Goal: Task Accomplishment & Management: Manage account settings

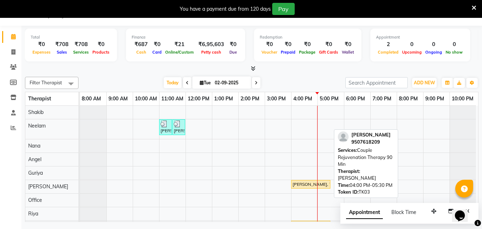
click at [300, 184] on div "[PERSON_NAME], TK03, 04:00 PM-05:30 PM, Couple Rejuvenation Therapy 90 Min" at bounding box center [311, 184] width 38 height 6
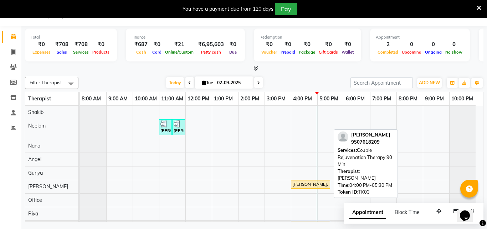
select select "1"
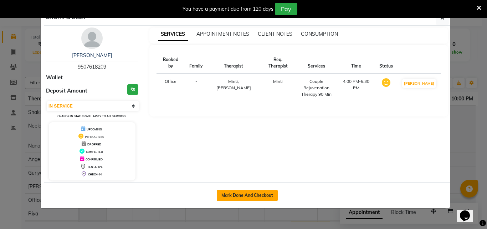
click at [254, 193] on button "Mark Done And Checkout" at bounding box center [247, 194] width 61 height 11
select select "service"
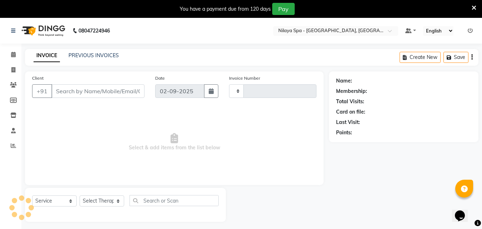
type input "1319"
select select "8066"
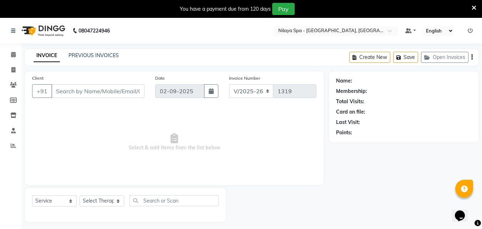
type input "95******09"
select select "90192"
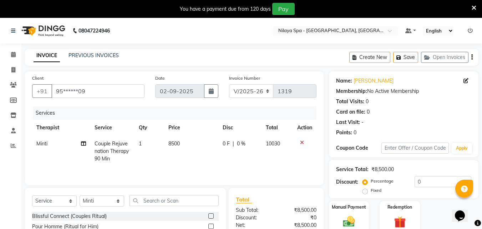
click at [237, 143] on span "0 %" at bounding box center [241, 143] width 9 height 7
select select "90192"
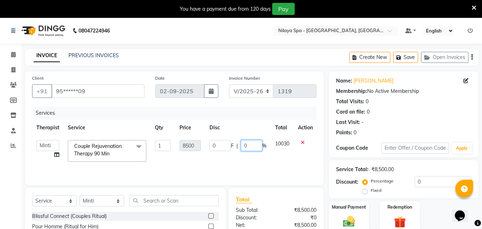
click at [250, 144] on input "0" at bounding box center [251, 145] width 21 height 11
type input "30"
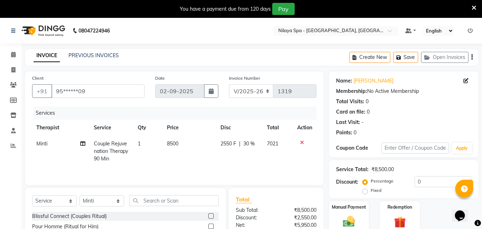
click at [258, 163] on td "2550 F | 30 %" at bounding box center [239, 151] width 46 height 31
select select "90192"
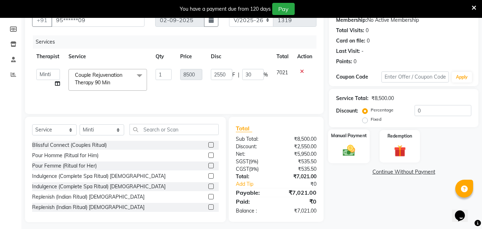
scroll to position [71, 0]
click at [358, 150] on img at bounding box center [349, 150] width 20 height 14
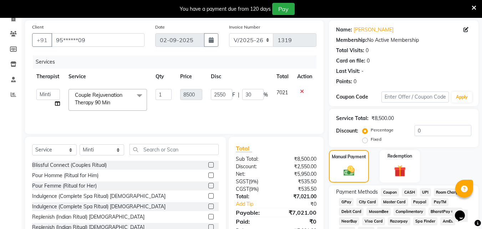
scroll to position [87, 0]
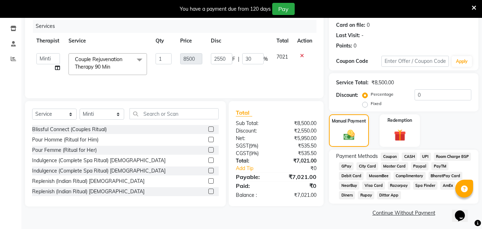
click at [425, 157] on span "UPI" at bounding box center [425, 156] width 11 height 8
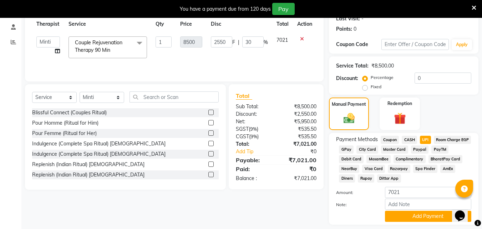
scroll to position [124, 0]
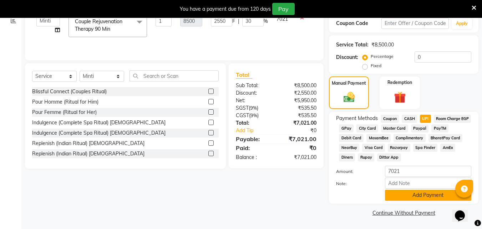
click at [417, 192] on button "Add Payment" at bounding box center [428, 194] width 86 height 11
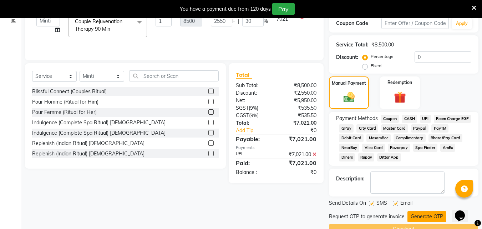
click at [426, 214] on button "Generate OTP" at bounding box center [426, 216] width 39 height 11
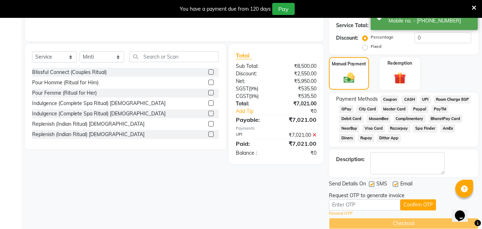
scroll to position [154, 0]
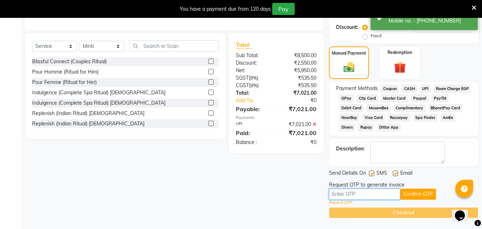
click at [371, 193] on input "text" at bounding box center [364, 193] width 71 height 11
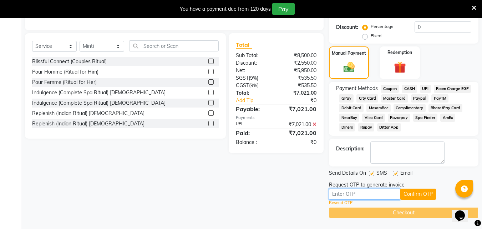
click at [371, 193] on input "text" at bounding box center [364, 193] width 71 height 11
type input "2863"
click at [424, 191] on button "Confirm OTP" at bounding box center [418, 193] width 36 height 11
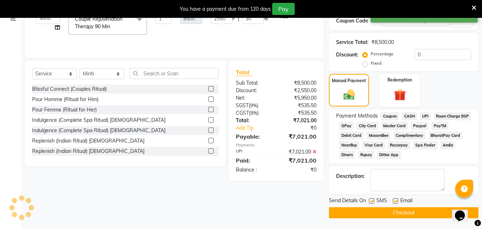
scroll to position [127, 0]
click at [409, 212] on button "Checkout" at bounding box center [403, 212] width 149 height 11
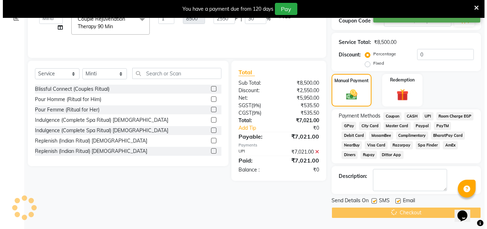
scroll to position [18, 0]
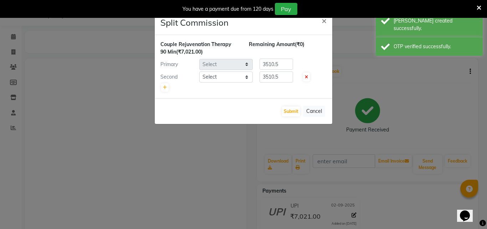
select select "90192"
select select "78999"
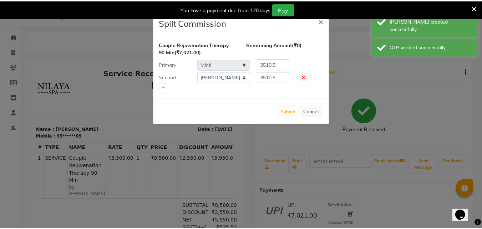
scroll to position [0, 0]
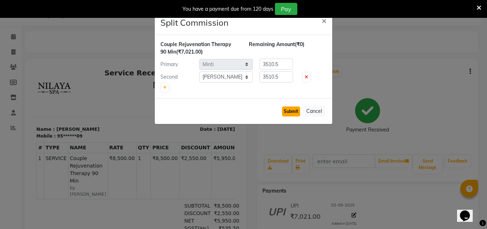
click at [292, 111] on button "Submit" at bounding box center [291, 111] width 18 height 10
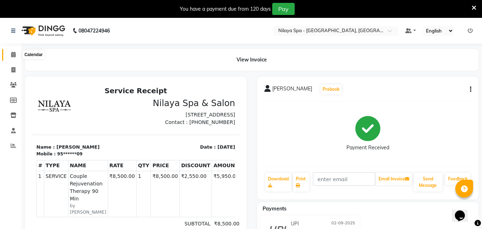
click at [14, 53] on icon at bounding box center [13, 54] width 5 height 5
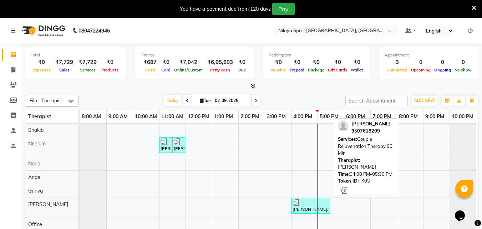
click at [300, 208] on div "[PERSON_NAME], TK03, 04:00 PM-05:30 PM, Couple Rejuvenation Therapy 90 Min" at bounding box center [311, 206] width 38 height 14
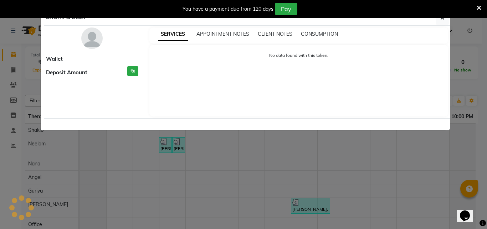
select select "3"
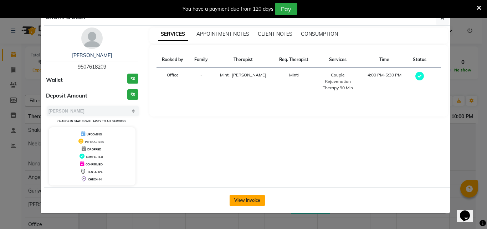
click at [259, 202] on button "View Invoice" at bounding box center [247, 199] width 35 height 11
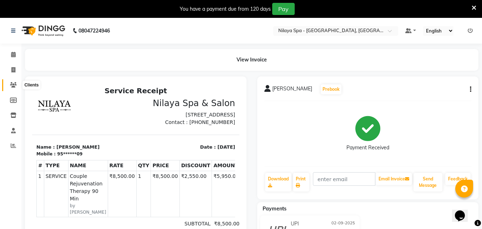
click at [12, 86] on icon at bounding box center [13, 84] width 7 height 5
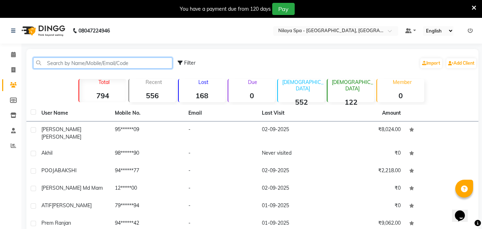
click at [67, 67] on input "text" at bounding box center [102, 62] width 139 height 11
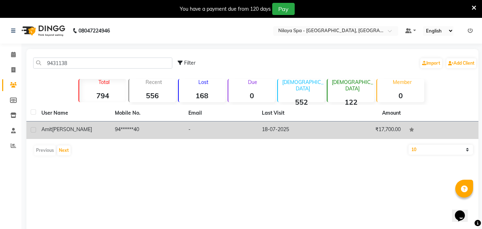
click at [161, 125] on td "94******40" at bounding box center [147, 129] width 73 height 17
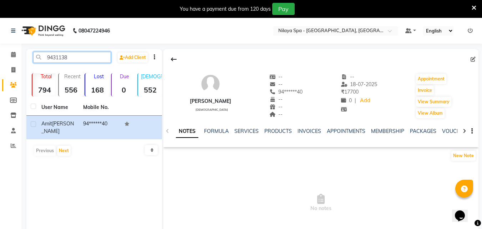
click at [86, 57] on input "9431138" at bounding box center [72, 57] width 78 height 11
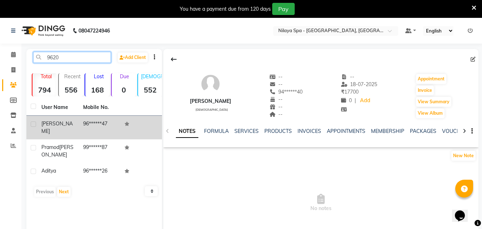
type input "9620"
click at [81, 123] on td "96******47" at bounding box center [100, 128] width 42 height 24
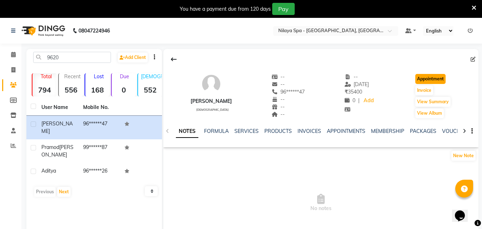
click at [433, 77] on button "Appointment" at bounding box center [430, 79] width 30 height 10
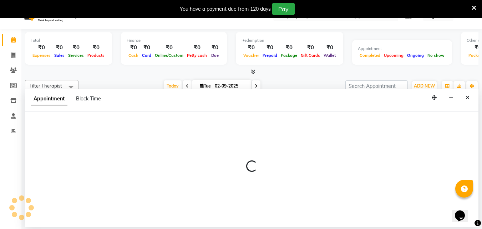
scroll to position [18, 0]
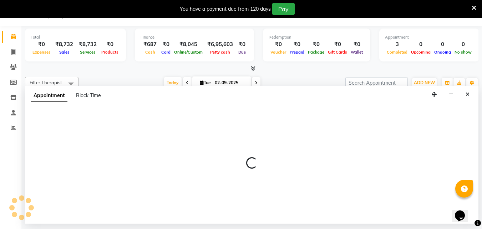
select select "540"
select select "tentative"
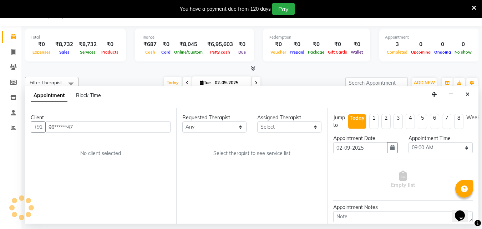
scroll to position [0, 3]
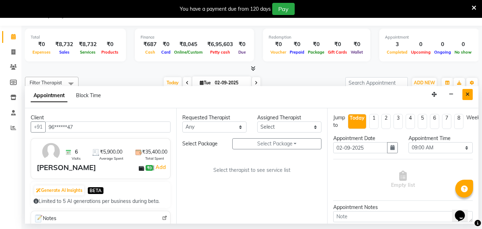
click at [467, 95] on icon "Close" at bounding box center [468, 94] width 4 height 5
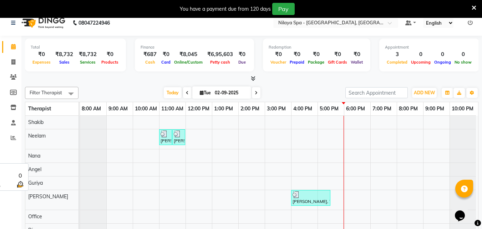
scroll to position [0, 0]
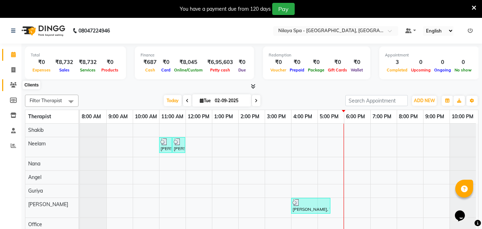
click at [14, 85] on icon at bounding box center [13, 84] width 7 height 5
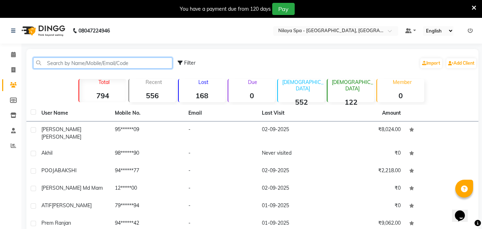
click at [93, 63] on input "text" at bounding box center [102, 62] width 139 height 11
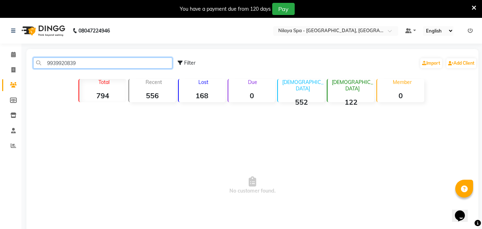
click at [80, 62] on input "9939920839" at bounding box center [102, 62] width 139 height 11
click at [79, 116] on span "No customer found." at bounding box center [252, 185] width 452 height 161
click at [77, 61] on input "9113134814" at bounding box center [102, 62] width 139 height 11
drag, startPoint x: 77, startPoint y: 61, endPoint x: 82, endPoint y: 63, distance: 5.1
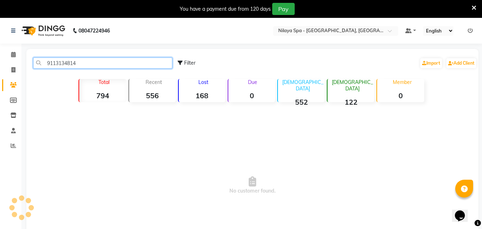
click at [77, 61] on input "9113134814" at bounding box center [102, 62] width 139 height 11
click at [82, 63] on input "9113134814" at bounding box center [102, 62] width 139 height 11
type input "9"
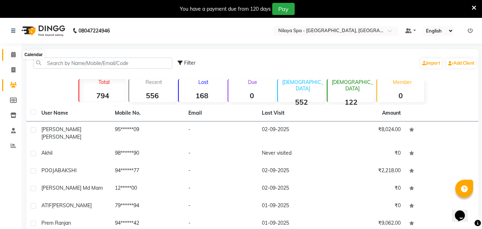
click at [12, 53] on icon at bounding box center [13, 54] width 5 height 5
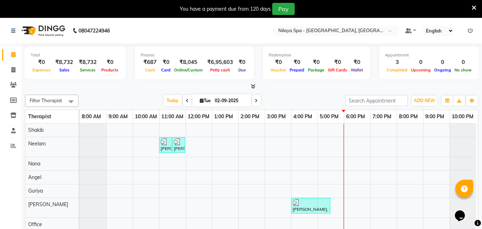
click at [202, 100] on span "Tue" at bounding box center [205, 100] width 15 height 5
select select "9"
select select "2025"
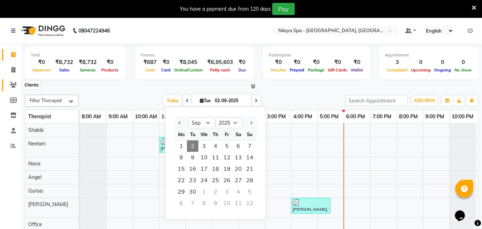
click at [13, 84] on icon at bounding box center [13, 84] width 7 height 5
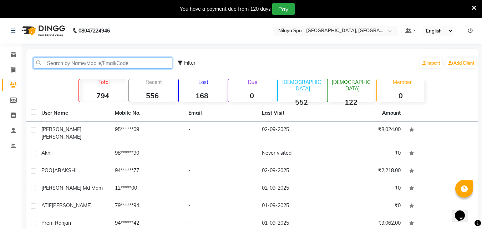
click at [100, 61] on input "text" at bounding box center [102, 62] width 139 height 11
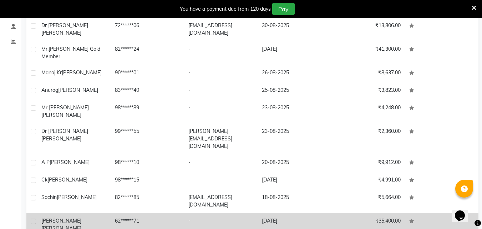
scroll to position [104, 0]
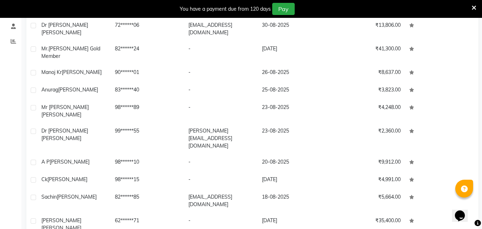
type input "[PERSON_NAME]"
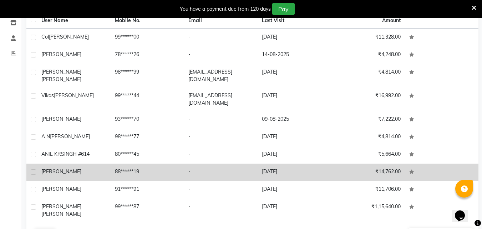
scroll to position [98, 0]
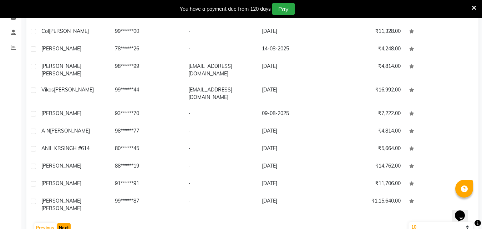
click at [62, 223] on button "Next" at bounding box center [64, 228] width 14 height 10
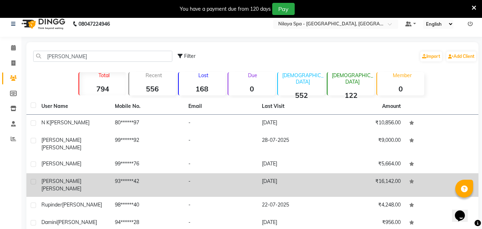
scroll to position [0, 0]
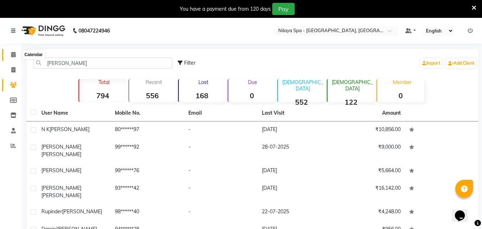
click at [15, 57] on span at bounding box center [13, 55] width 12 height 8
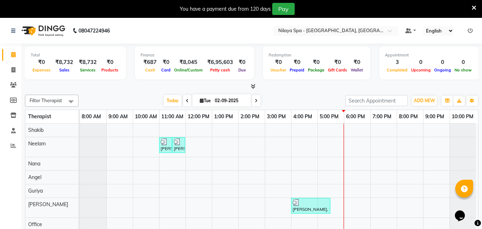
click at [200, 101] on icon at bounding box center [202, 100] width 4 height 5
select select "9"
select select "2025"
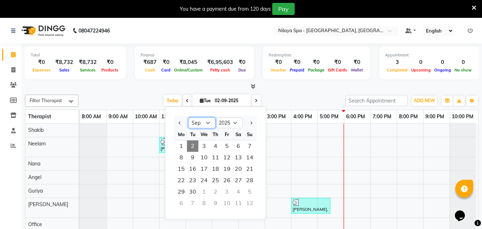
click at [207, 123] on select "Jan Feb Mar Apr May Jun [DATE] Aug Sep Oct Nov Dec" at bounding box center [201, 122] width 27 height 11
select select "6"
click at [188, 117] on select "Jan Feb Mar Apr May Jun [DATE] Aug Sep Oct Nov Dec" at bounding box center [201, 122] width 27 height 11
click at [205, 179] on span "18" at bounding box center [203, 179] width 11 height 11
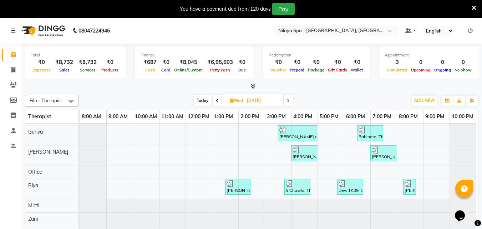
click at [199, 100] on span "Today" at bounding box center [203, 100] width 18 height 11
type input "02-09-2025"
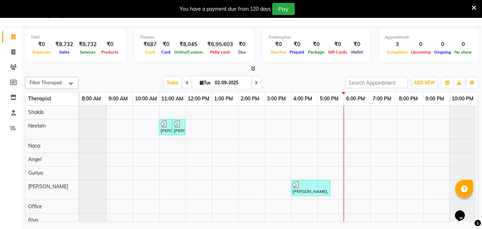
click at [335, 172] on div "[PERSON_NAME] Md Mam, TK01, 11:00 AM-11:30 AM, Hair Care - Therapies - Shampoo,…" at bounding box center [279, 190] width 398 height 168
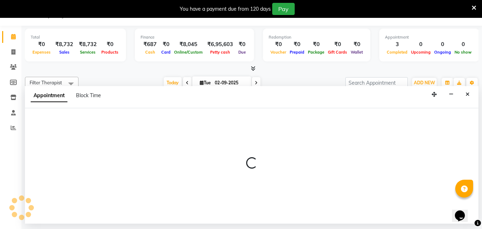
select select "78997"
select select "1020"
select select "tentative"
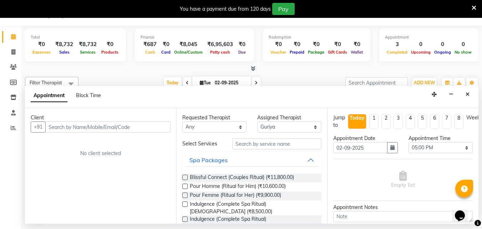
click at [92, 127] on input "text" at bounding box center [107, 126] width 125 height 11
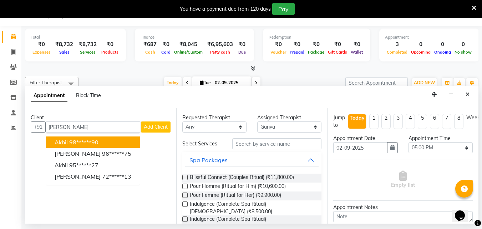
click at [91, 142] on ngb-highlight "98******90" at bounding box center [83, 141] width 29 height 7
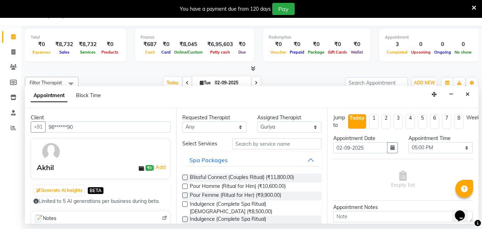
type input "98******90"
click at [235, 127] on select "Any [PERSON_NAME] [PERSON_NAME] Minti Nana [PERSON_NAME] Office [PERSON_NAME] […" at bounding box center [214, 126] width 64 height 11
select select "78997"
click at [182, 121] on select "Any [PERSON_NAME] [PERSON_NAME] Minti Nana [PERSON_NAME] Office [PERSON_NAME] […" at bounding box center [214, 126] width 64 height 11
click at [250, 146] on input "text" at bounding box center [276, 143] width 89 height 11
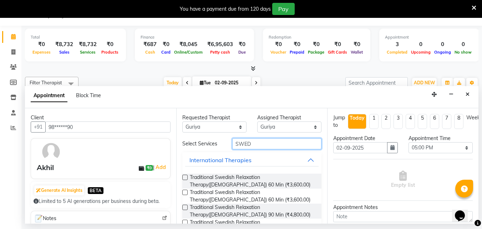
type input "SWED"
click at [187, 176] on label at bounding box center [184, 176] width 5 height 5
click at [187, 176] on input "checkbox" at bounding box center [184, 178] width 5 height 5
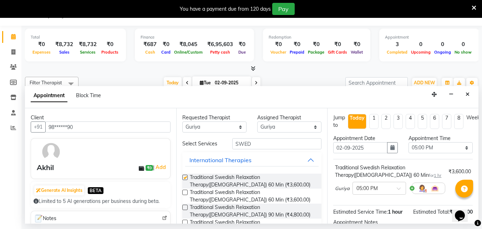
checkbox input "false"
click at [397, 188] on span at bounding box center [401, 190] width 9 height 7
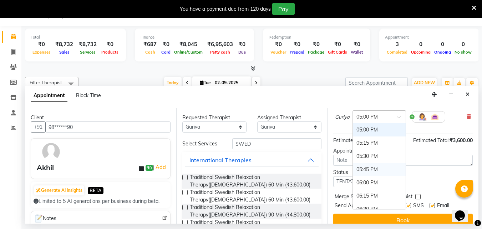
click at [377, 170] on div "05:45 PM" at bounding box center [379, 169] width 53 height 13
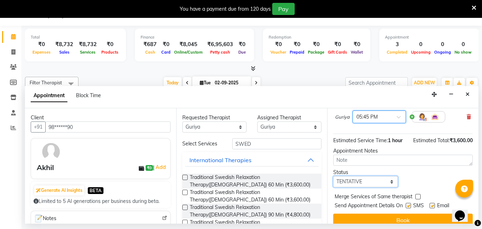
click at [374, 180] on select "Select TENTATIVE CONFIRM CHECK-IN UPCOMING" at bounding box center [365, 181] width 64 height 11
select select "confirm booking"
click at [333, 176] on select "Select TENTATIVE CONFIRM CHECK-IN UPCOMING" at bounding box center [365, 181] width 64 height 11
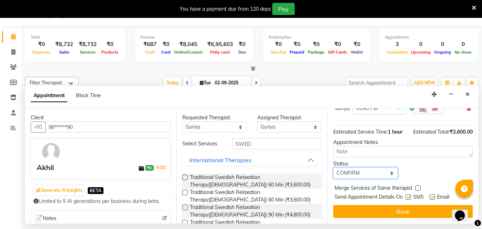
scroll to position [85, 0]
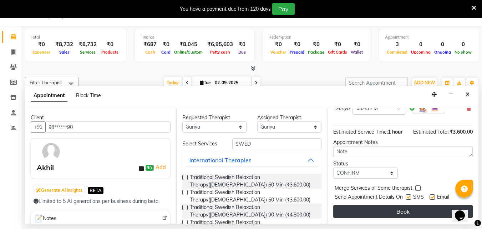
click at [373, 205] on button "Book" at bounding box center [402, 211] width 139 height 13
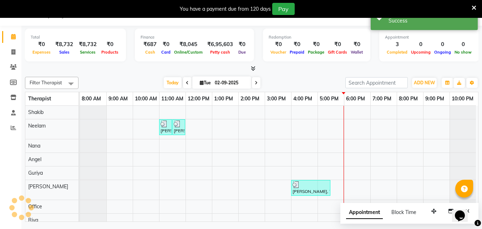
scroll to position [0, 0]
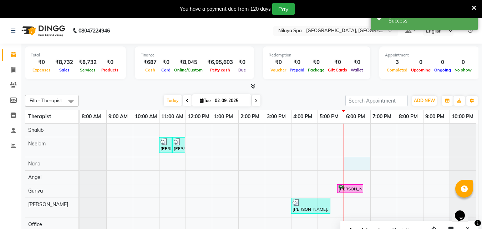
click at [345, 164] on div "[PERSON_NAME] Md Mam, TK01, 11:00 AM-11:30 AM, Hair Care - Therapies - Shampoo,…" at bounding box center [279, 207] width 398 height 168
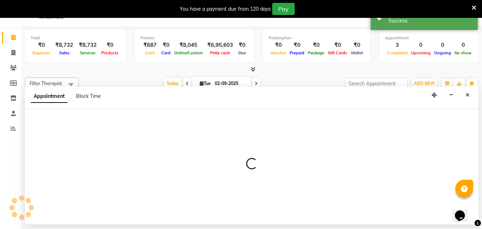
scroll to position [18, 0]
select select "78965"
select select "tentative"
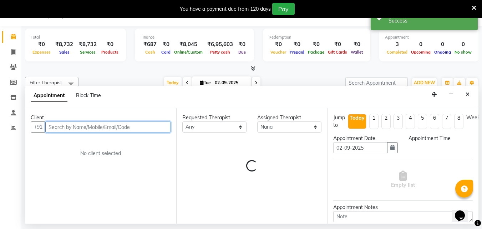
select select "1080"
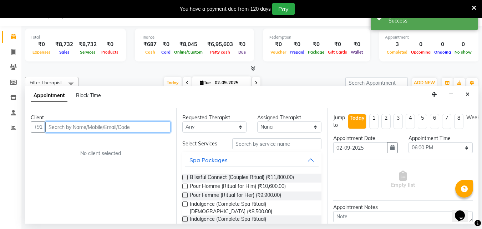
click at [70, 127] on input "text" at bounding box center [107, 126] width 125 height 11
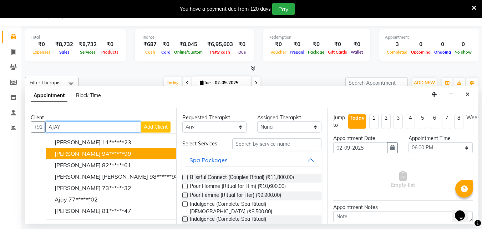
click at [82, 154] on span "[PERSON_NAME]" at bounding box center [78, 153] width 46 height 7
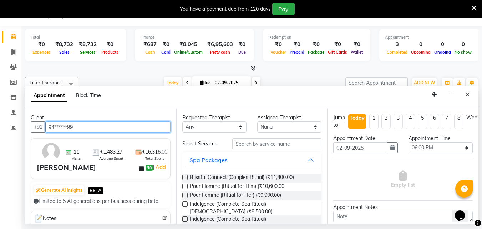
type input "94******99"
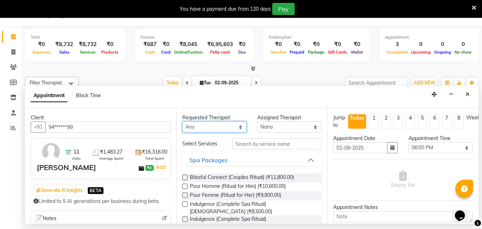
click at [232, 128] on select "Any [PERSON_NAME] [PERSON_NAME] Minti Nana [PERSON_NAME] Office [PERSON_NAME] […" at bounding box center [214, 126] width 64 height 11
select select "78965"
click at [182, 121] on select "Any [PERSON_NAME] [PERSON_NAME] Minti Nana [PERSON_NAME] Office [PERSON_NAME] […" at bounding box center [214, 126] width 64 height 11
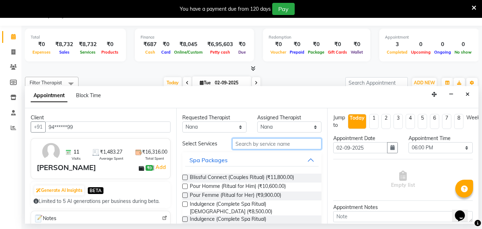
click at [255, 142] on input "text" at bounding box center [276, 143] width 89 height 11
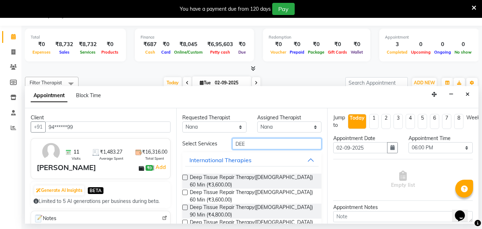
type input "DEE"
click at [185, 177] on label at bounding box center [184, 176] width 5 height 5
click at [185, 177] on input "checkbox" at bounding box center [184, 178] width 5 height 5
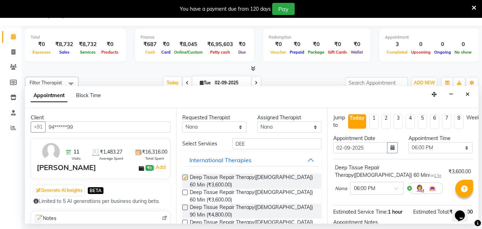
checkbox input "false"
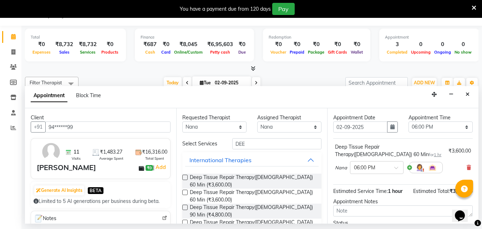
scroll to position [14, 0]
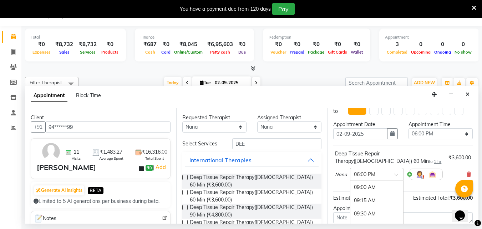
click at [389, 175] on div at bounding box center [376, 173] width 53 height 7
click at [371, 198] on div "06:15 PM" at bounding box center [376, 200] width 53 height 13
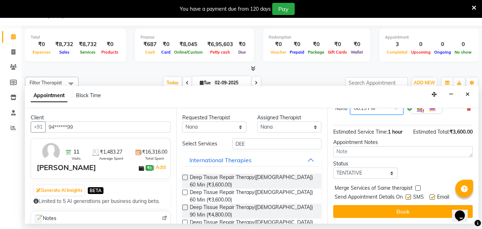
scroll to position [85, 0]
click at [372, 168] on select "Select TENTATIVE CONFIRM CHECK-IN UPCOMING" at bounding box center [365, 172] width 64 height 11
select select "confirm booking"
click at [333, 167] on select "Select TENTATIVE CONFIRM CHECK-IN UPCOMING" at bounding box center [365, 172] width 64 height 11
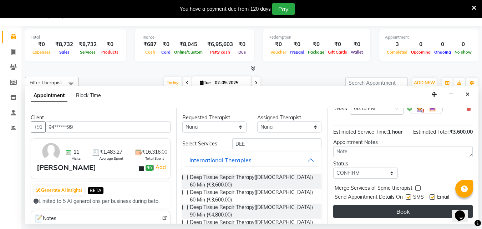
click at [357, 205] on button "Book" at bounding box center [402, 211] width 139 height 13
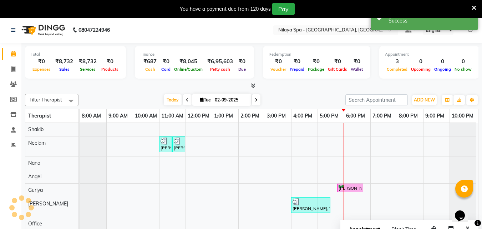
scroll to position [0, 0]
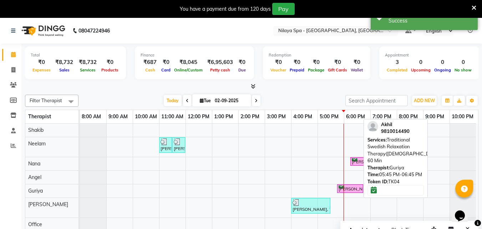
click at [350, 186] on div "[PERSON_NAME], TK04, 05:45 PM-06:45 PM, Traditional Swedish Relaxation Therapy(…" at bounding box center [350, 188] width 25 height 7
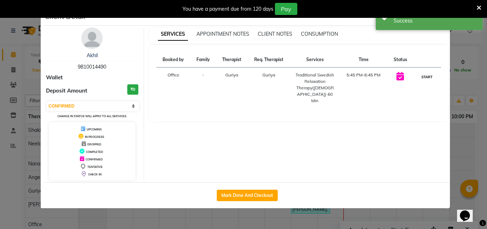
click at [426, 77] on button "START" at bounding box center [427, 76] width 15 height 9
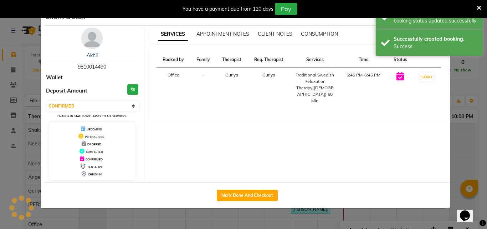
select select "1"
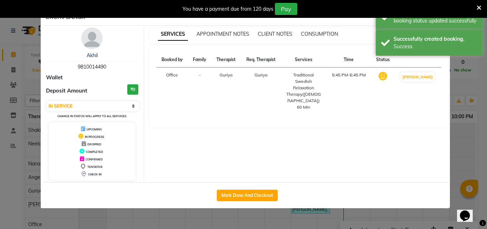
click at [462, 156] on ngb-modal-window "Client Detail [PERSON_NAME] 9810014490 Wallet Deposit Amount ₹0 Select IN SERVI…" at bounding box center [243, 114] width 487 height 229
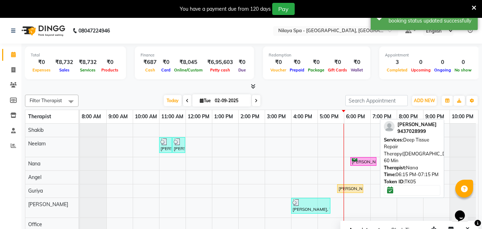
click at [361, 158] on div "[PERSON_NAME] , TK05, 06:15 PM-07:15 PM, Deep Tissue Repair Therapy([DEMOGRAPHI…" at bounding box center [363, 161] width 25 height 7
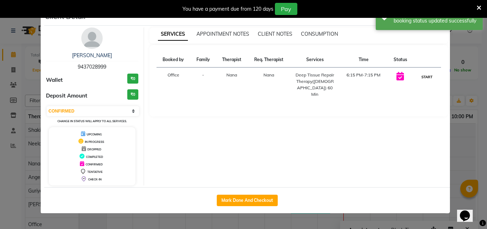
click at [427, 78] on button "START" at bounding box center [427, 76] width 15 height 9
select select "1"
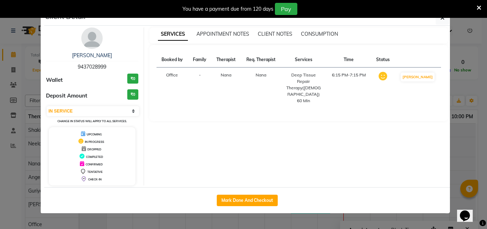
click at [459, 145] on ngb-modal-window "Client Detail [PERSON_NAME] 9437028999 Wallet ₹0 Deposit Amount ₹0 Select IN SE…" at bounding box center [243, 114] width 487 height 229
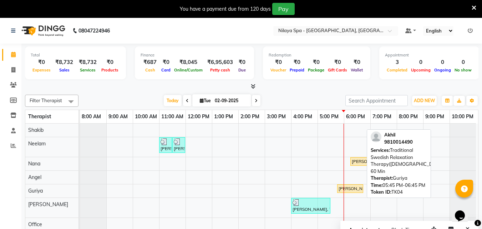
click at [349, 186] on div "[PERSON_NAME], TK04, 05:45 PM-06:45 PM, Traditional Swedish Relaxation Therapy(…" at bounding box center [350, 188] width 25 height 6
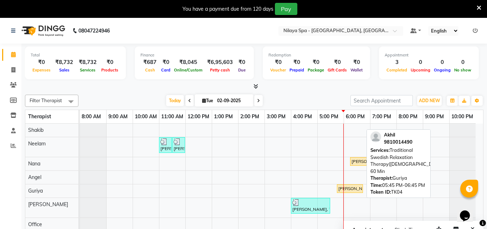
select select "1"
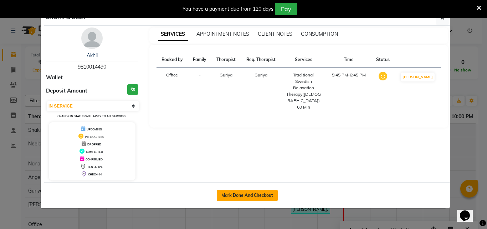
click at [251, 193] on button "Mark Done And Checkout" at bounding box center [247, 194] width 61 height 11
select select "service"
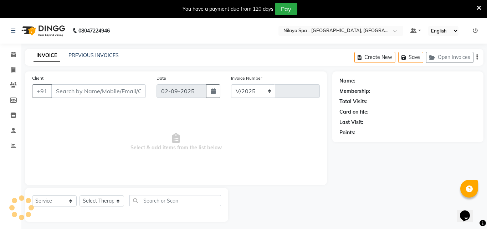
select select "8066"
type input "1320"
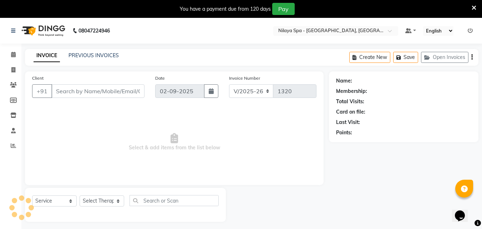
type input "98******90"
select select "78997"
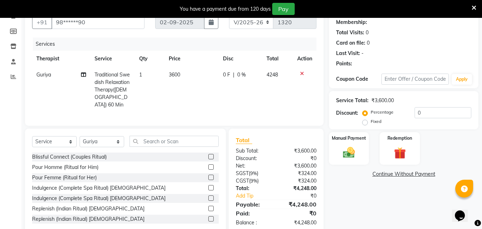
scroll to position [71, 0]
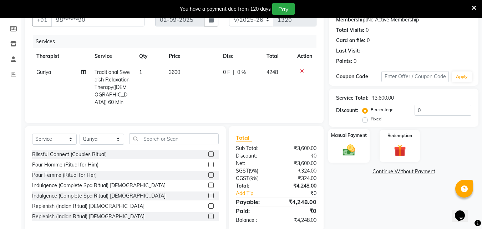
click at [356, 143] on img at bounding box center [349, 150] width 20 height 14
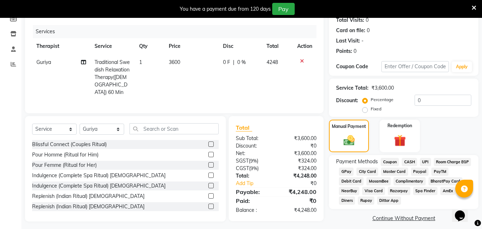
scroll to position [87, 0]
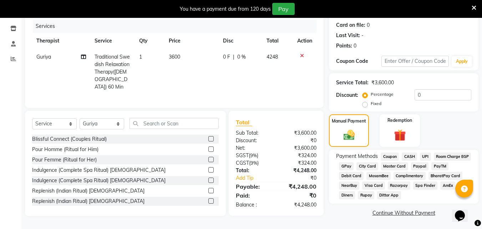
click at [425, 154] on span "UPI" at bounding box center [425, 156] width 11 height 8
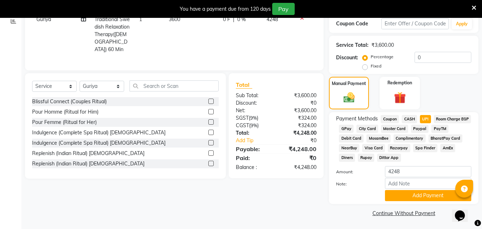
scroll to position [124, 0]
click at [415, 196] on button "Add Payment" at bounding box center [428, 194] width 86 height 11
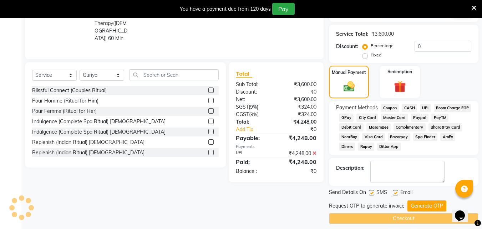
scroll to position [141, 0]
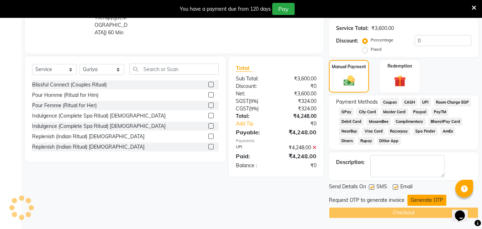
click at [418, 200] on button "Generate OTP" at bounding box center [426, 199] width 39 height 11
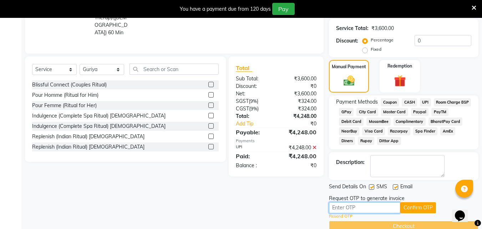
click at [380, 212] on input "text" at bounding box center [364, 207] width 71 height 11
click at [362, 208] on input "text" at bounding box center [364, 207] width 71 height 11
type input "6140"
click at [422, 204] on button "Confirm OTP" at bounding box center [418, 207] width 36 height 11
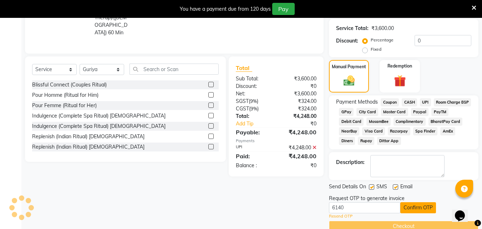
scroll to position [127, 0]
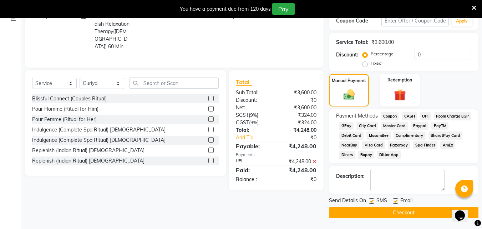
click at [417, 211] on button "Checkout" at bounding box center [403, 212] width 149 height 11
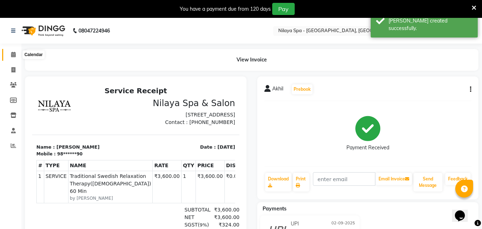
click at [15, 56] on icon at bounding box center [13, 54] width 5 height 5
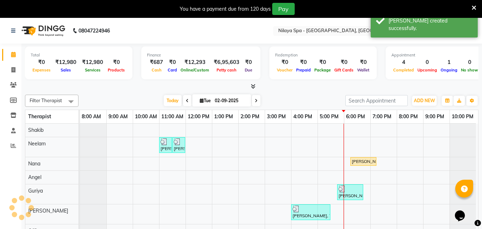
scroll to position [0, 3]
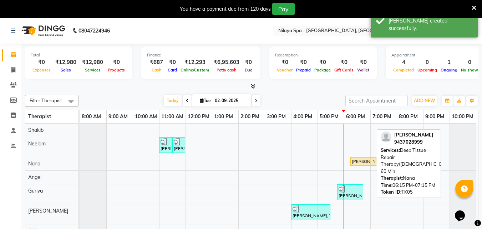
click at [361, 162] on div "[PERSON_NAME] , TK05, 06:15 PM-07:15 PM, Deep Tissue Repair Therapy([DEMOGRAPHI…" at bounding box center [363, 161] width 25 height 6
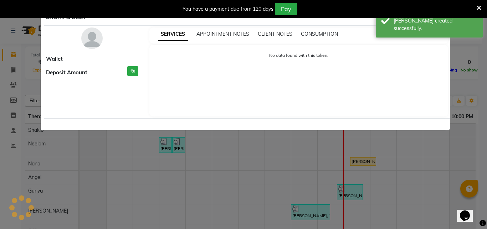
select select "1"
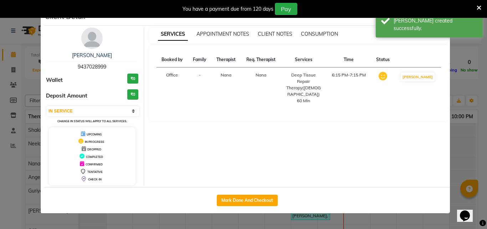
click at [252, 198] on button "Mark Done And Checkout" at bounding box center [247, 199] width 61 height 11
select select "service"
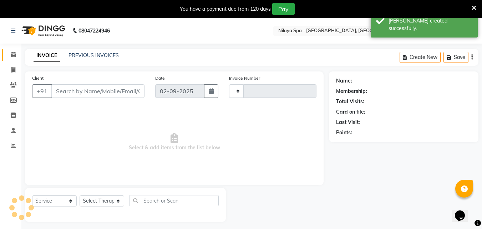
type input "1321"
select select "8066"
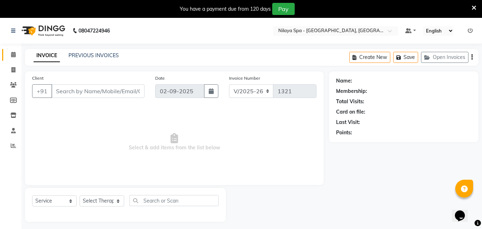
scroll to position [18, 0]
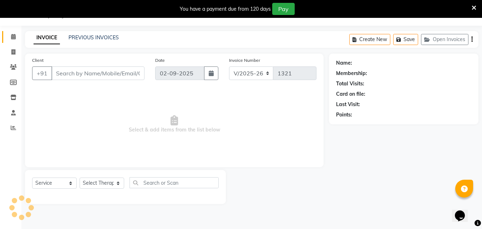
type input "94******99"
select select "78965"
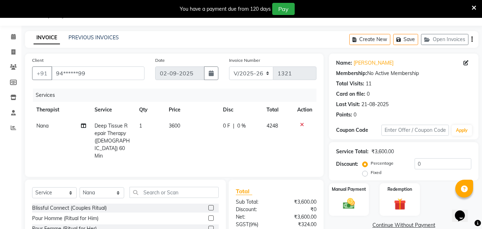
click at [241, 126] on span "0 %" at bounding box center [241, 125] width 9 height 7
select select "78965"
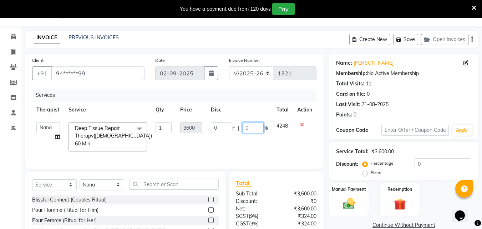
click at [253, 127] on input "0" at bounding box center [252, 127] width 21 height 11
type input "50"
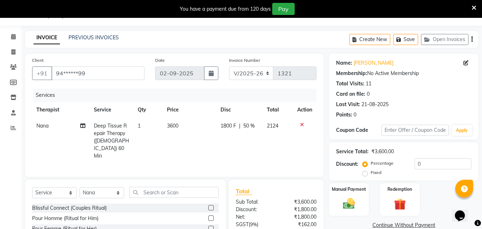
click at [255, 142] on td "1800 F | 50 %" at bounding box center [239, 141] width 46 height 46
select select "78965"
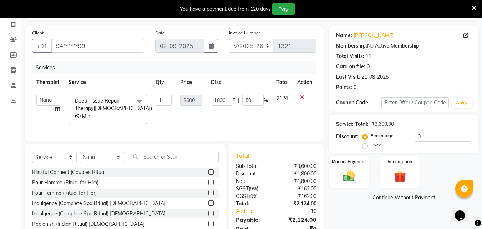
scroll to position [75, 0]
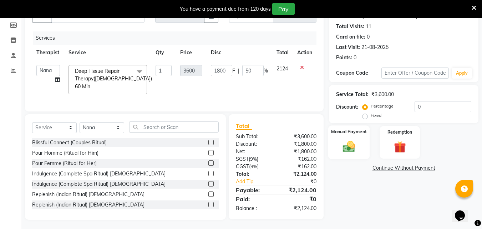
click at [347, 144] on img at bounding box center [349, 146] width 20 height 14
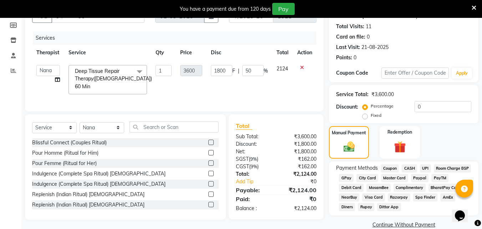
click at [434, 172] on span "Room Charge EGP" at bounding box center [452, 168] width 37 height 8
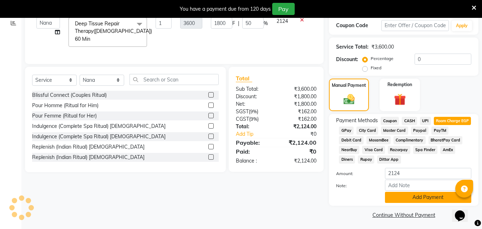
scroll to position [124, 0]
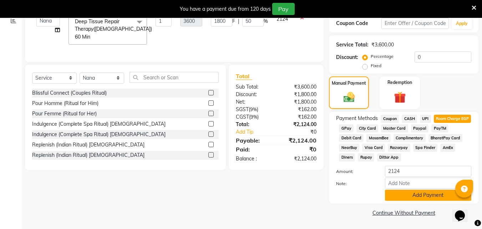
click at [404, 194] on button "Add Payment" at bounding box center [428, 194] width 86 height 11
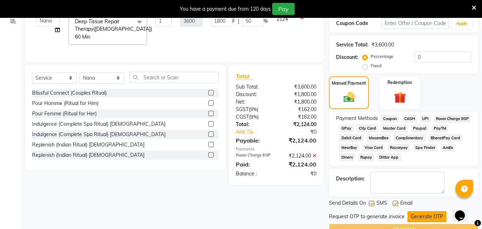
click at [421, 216] on button "Generate OTP" at bounding box center [426, 216] width 39 height 11
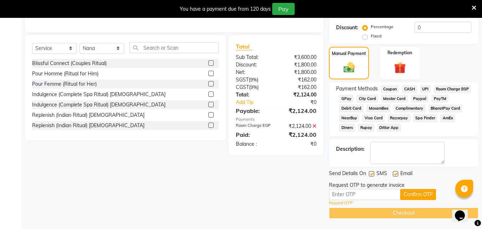
scroll to position [154, 0]
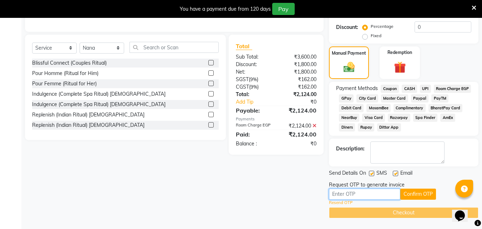
click at [360, 192] on input "text" at bounding box center [364, 193] width 71 height 11
type input "1406"
click at [406, 190] on button "Confirm OTP" at bounding box center [418, 193] width 36 height 11
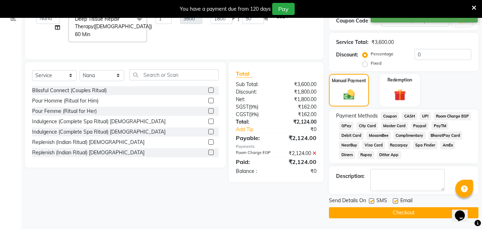
click at [407, 210] on button "Checkout" at bounding box center [403, 212] width 149 height 11
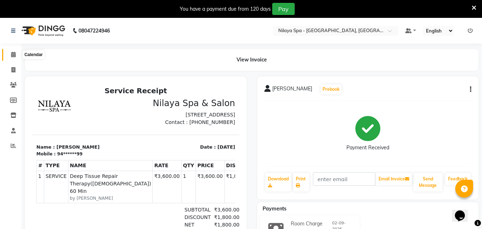
click at [10, 54] on span at bounding box center [13, 55] width 12 height 8
